Goal: Task Accomplishment & Management: Manage account settings

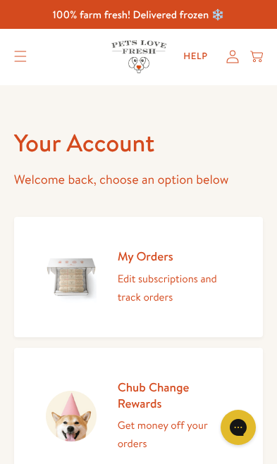
click at [228, 61] on icon at bounding box center [232, 57] width 13 height 14
click at [161, 294] on p "Edit subscriptions and track orders" at bounding box center [175, 288] width 114 height 36
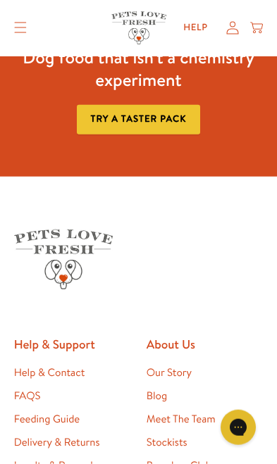
scroll to position [351, 0]
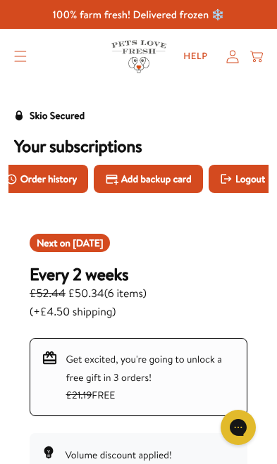
scroll to position [0, 155]
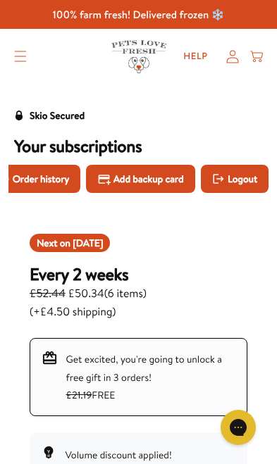
click at [165, 177] on span "Add backup card" at bounding box center [148, 178] width 70 height 15
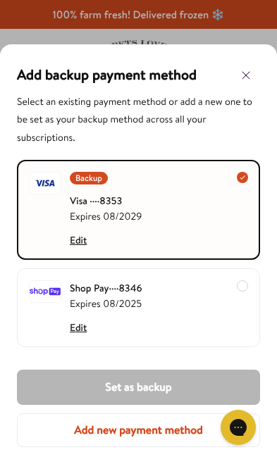
click at [199, 210] on div at bounding box center [195, 210] width 106 height 76
click at [249, 180] on div "Backup Visa ···· 8353 Expires [CREDIT_CARD_DATA] Edit" at bounding box center [138, 210] width 243 height 100
click at [245, 174] on icon at bounding box center [242, 177] width 7 height 7
click at [252, 175] on div "Backup Visa ···· 8353 Expires [CREDIT_CARD_DATA] Edit" at bounding box center [138, 210] width 243 height 100
click at [197, 215] on div at bounding box center [195, 210] width 106 height 76
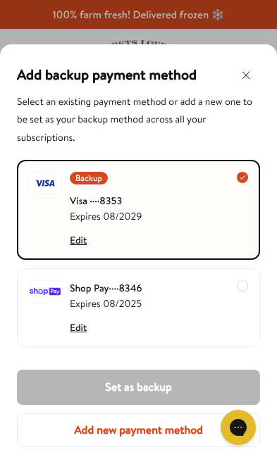
click at [194, 208] on div at bounding box center [195, 210] width 106 height 76
click at [84, 324] on button "Edit" at bounding box center [78, 327] width 17 height 15
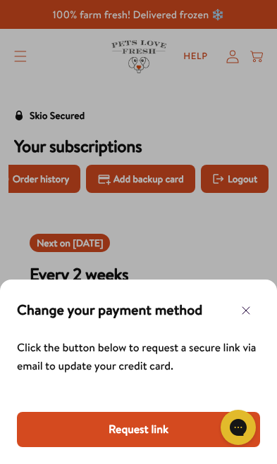
click at [142, 429] on button "Request link" at bounding box center [138, 429] width 243 height 35
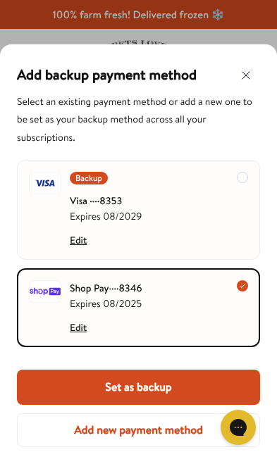
click at [247, 181] on div at bounding box center [195, 210] width 106 height 76
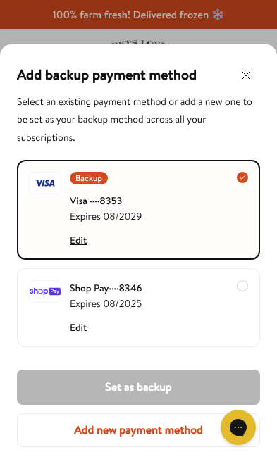
click at [127, 213] on span "Expires 08/2029" at bounding box center [106, 215] width 72 height 15
click at [142, 240] on div at bounding box center [195, 210] width 106 height 76
click at [77, 243] on button "Edit" at bounding box center [78, 239] width 17 height 15
select select "08"
select select "2029"
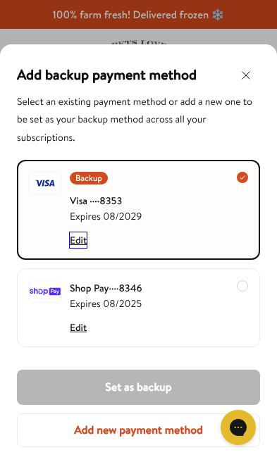
select select "[GEOGRAPHIC_DATA]"
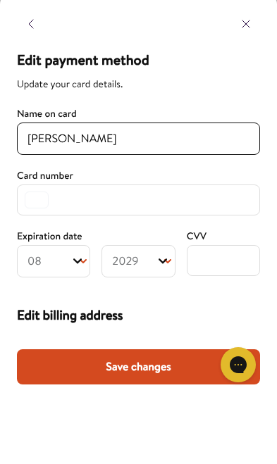
click at [25, 78] on icon "button" at bounding box center [31, 86] width 17 height 17
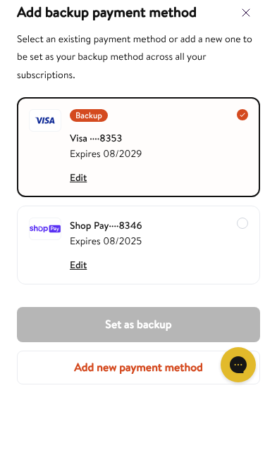
scroll to position [63, 0]
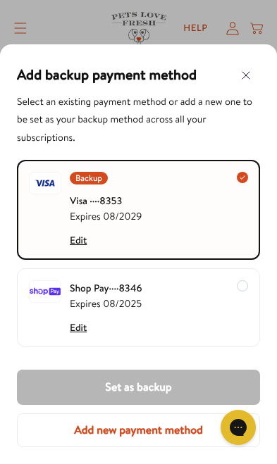
click at [159, 429] on button "Add new payment method" at bounding box center [138, 430] width 243 height 34
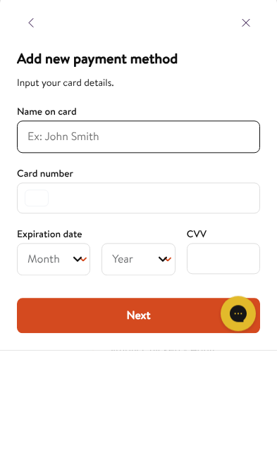
click at [30, 128] on icon "button" at bounding box center [31, 136] width 17 height 17
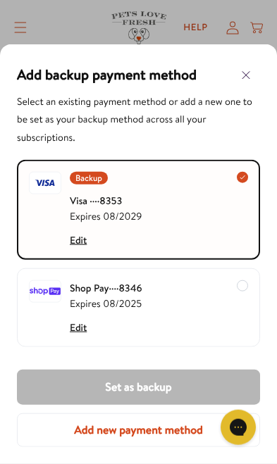
scroll to position [177, 0]
click at [81, 327] on button "Edit" at bounding box center [78, 327] width 17 height 15
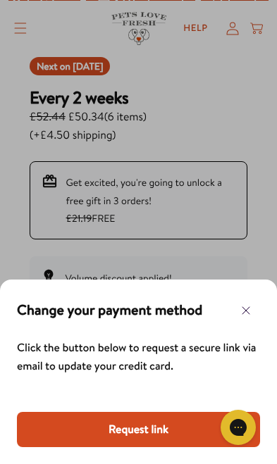
click at [153, 434] on button "Request link" at bounding box center [138, 429] width 243 height 35
